Goal: Task Accomplishment & Management: Manage account settings

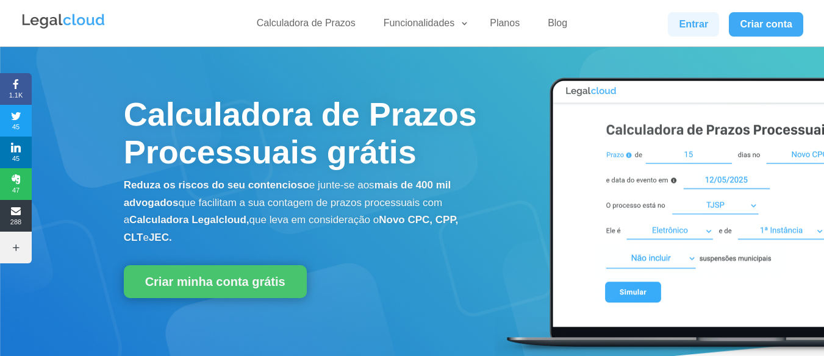
click at [704, 24] on link "Entrar" at bounding box center [693, 24] width 51 height 24
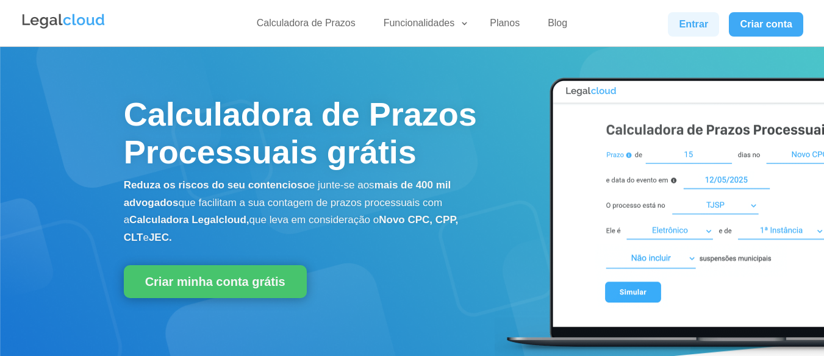
click at [687, 27] on link "Entrar" at bounding box center [693, 24] width 51 height 24
click at [694, 28] on link "Entrar" at bounding box center [693, 24] width 51 height 24
